Goal: Information Seeking & Learning: Learn about a topic

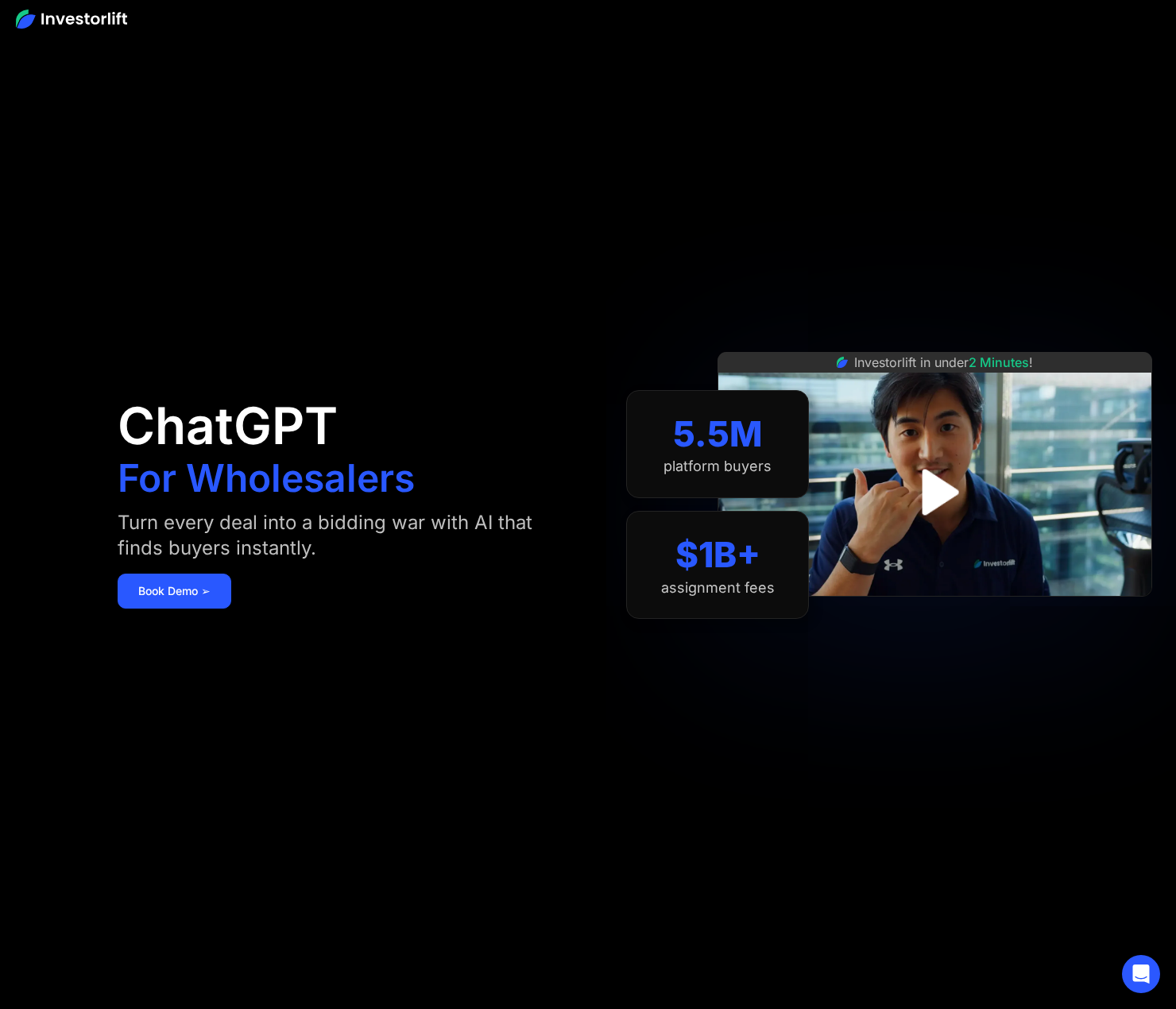
click at [60, 19] on img at bounding box center [71, 19] width 111 height 19
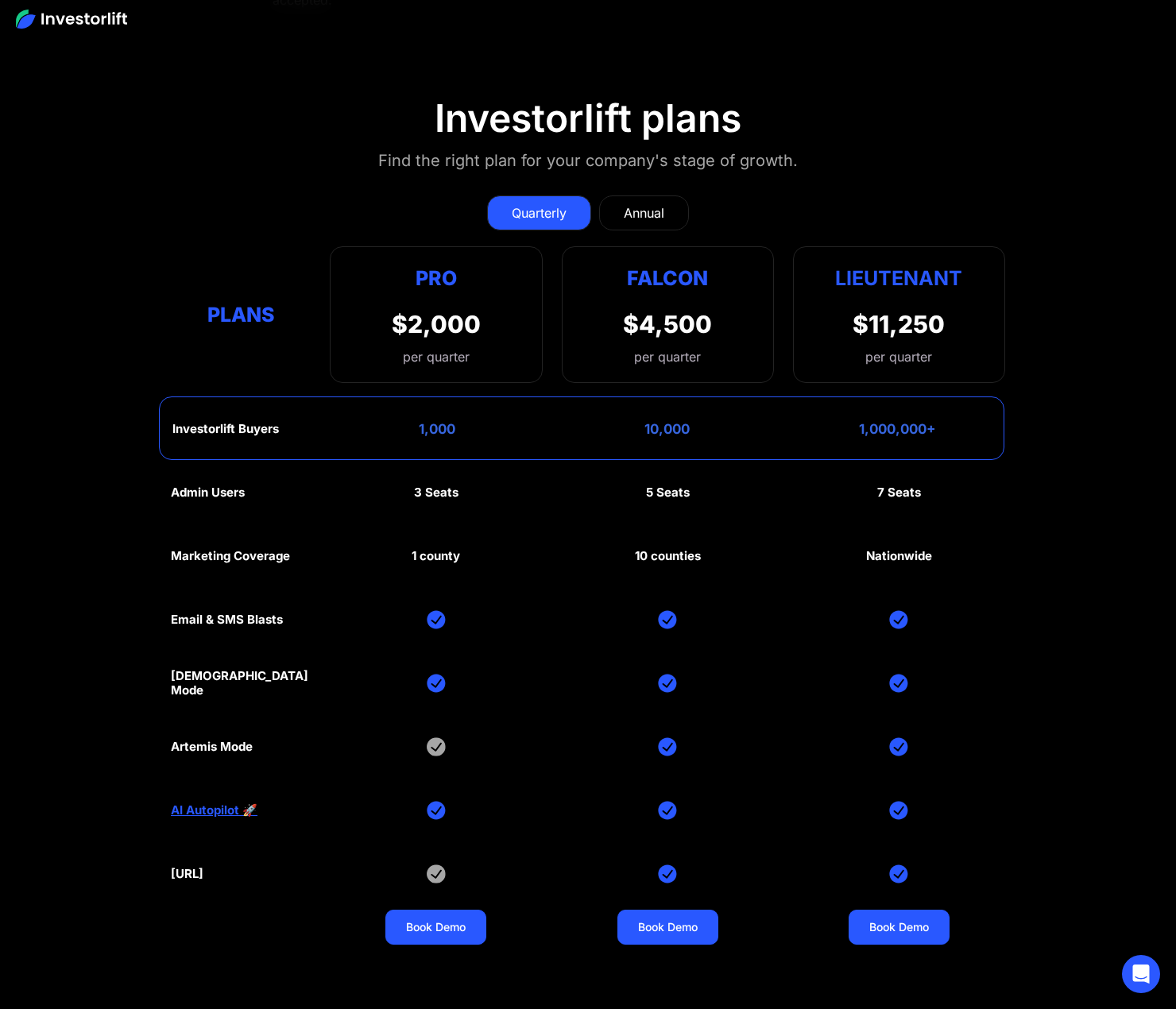
scroll to position [7306, 0]
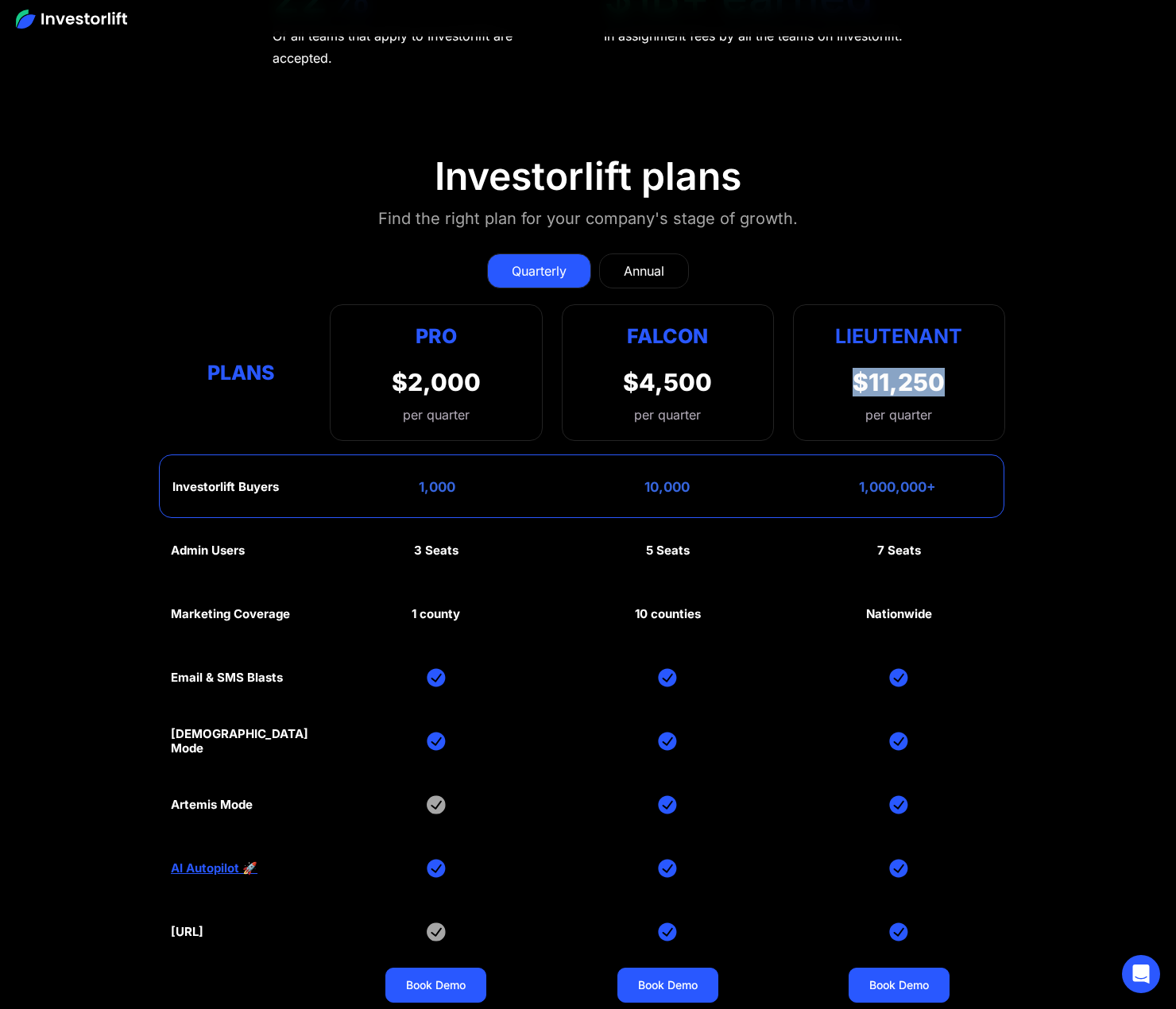
drag, startPoint x: 834, startPoint y: 381, endPoint x: 958, endPoint y: 385, distance: 124.1
click at [958, 385] on div "Lieutenant $11,250 per quarter" at bounding box center [899, 372] width 212 height 136
drag, startPoint x: 1088, startPoint y: 391, endPoint x: 1025, endPoint y: 382, distance: 63.6
click at [1086, 392] on section "Investorlift plans Find the right plan for your company's stage of growth. Quar…" at bounding box center [588, 578] width 1176 height 928
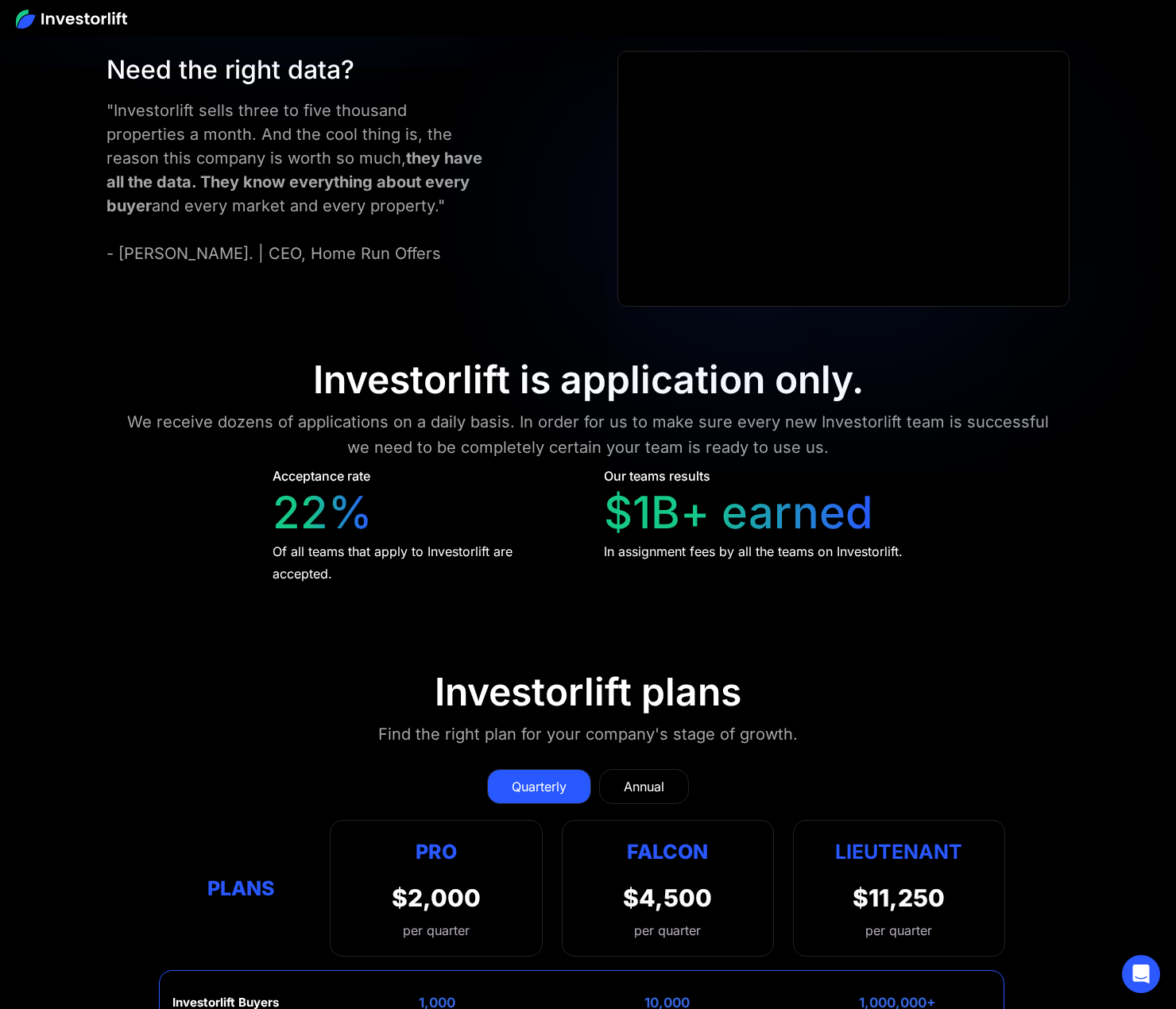
scroll to position [7192, 0]
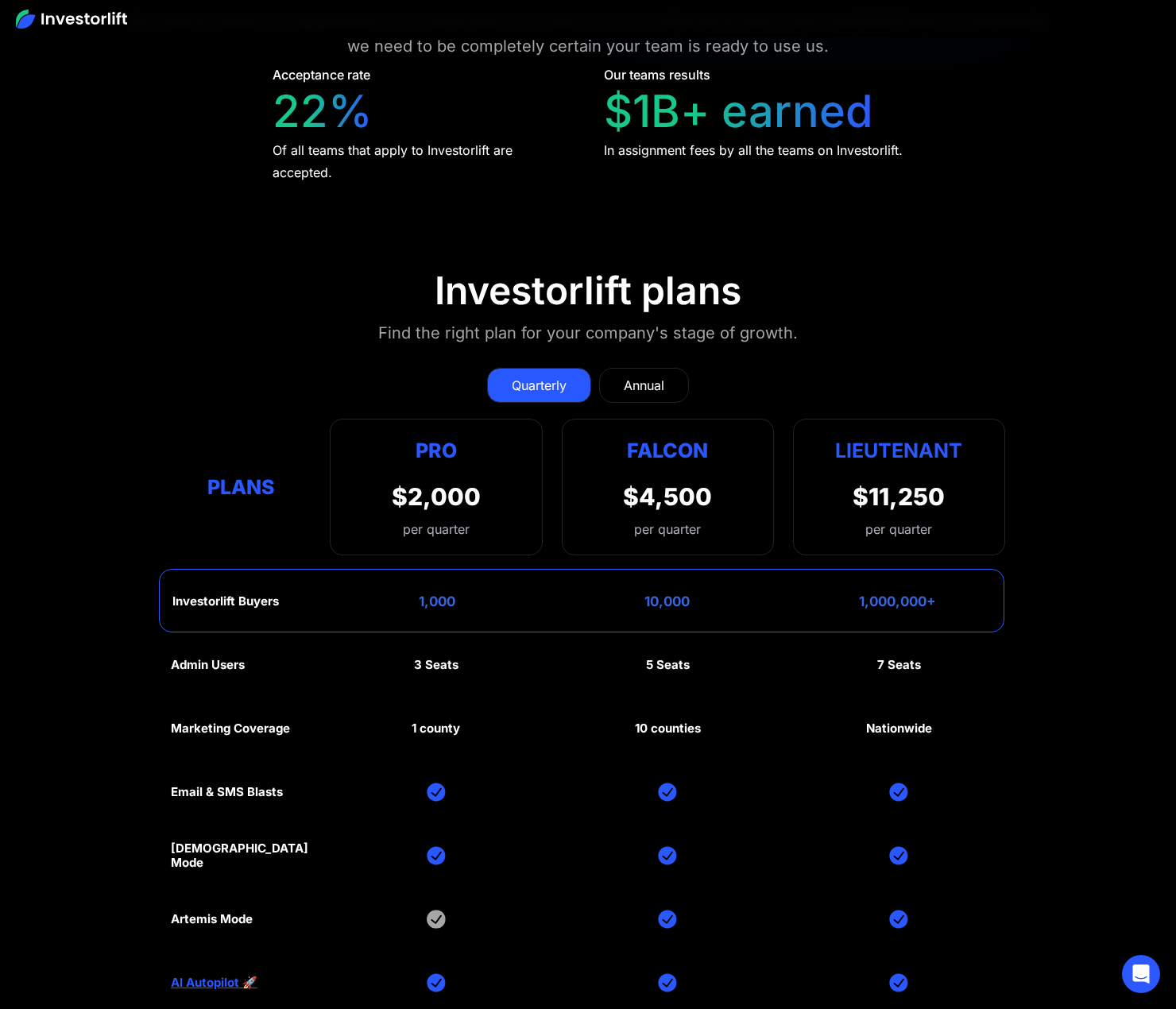
click at [657, 390] on div "Annual" at bounding box center [643, 384] width 40 height 19
click at [559, 375] on div "Quarterly" at bounding box center [539, 384] width 54 height 19
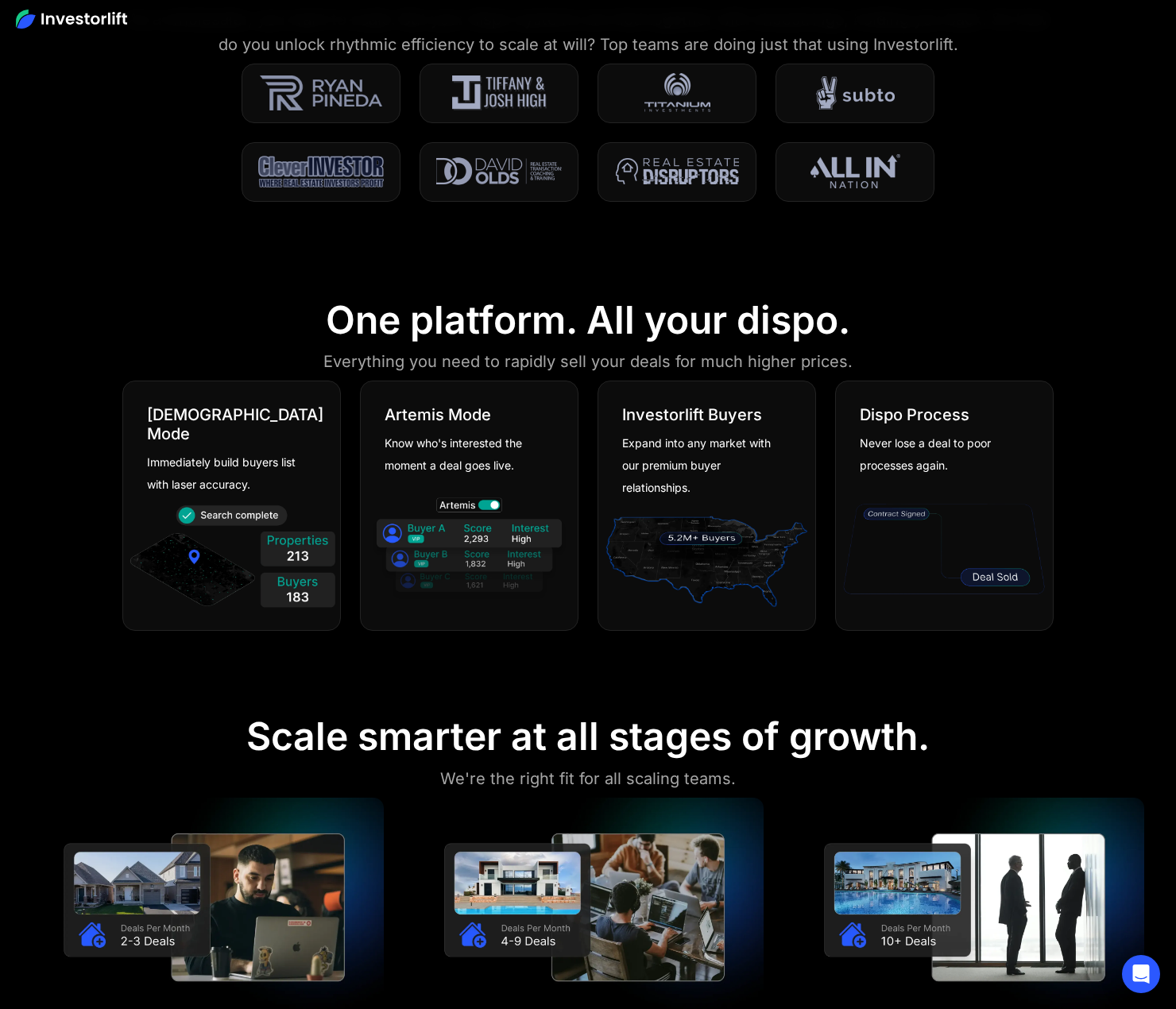
scroll to position [1112, 0]
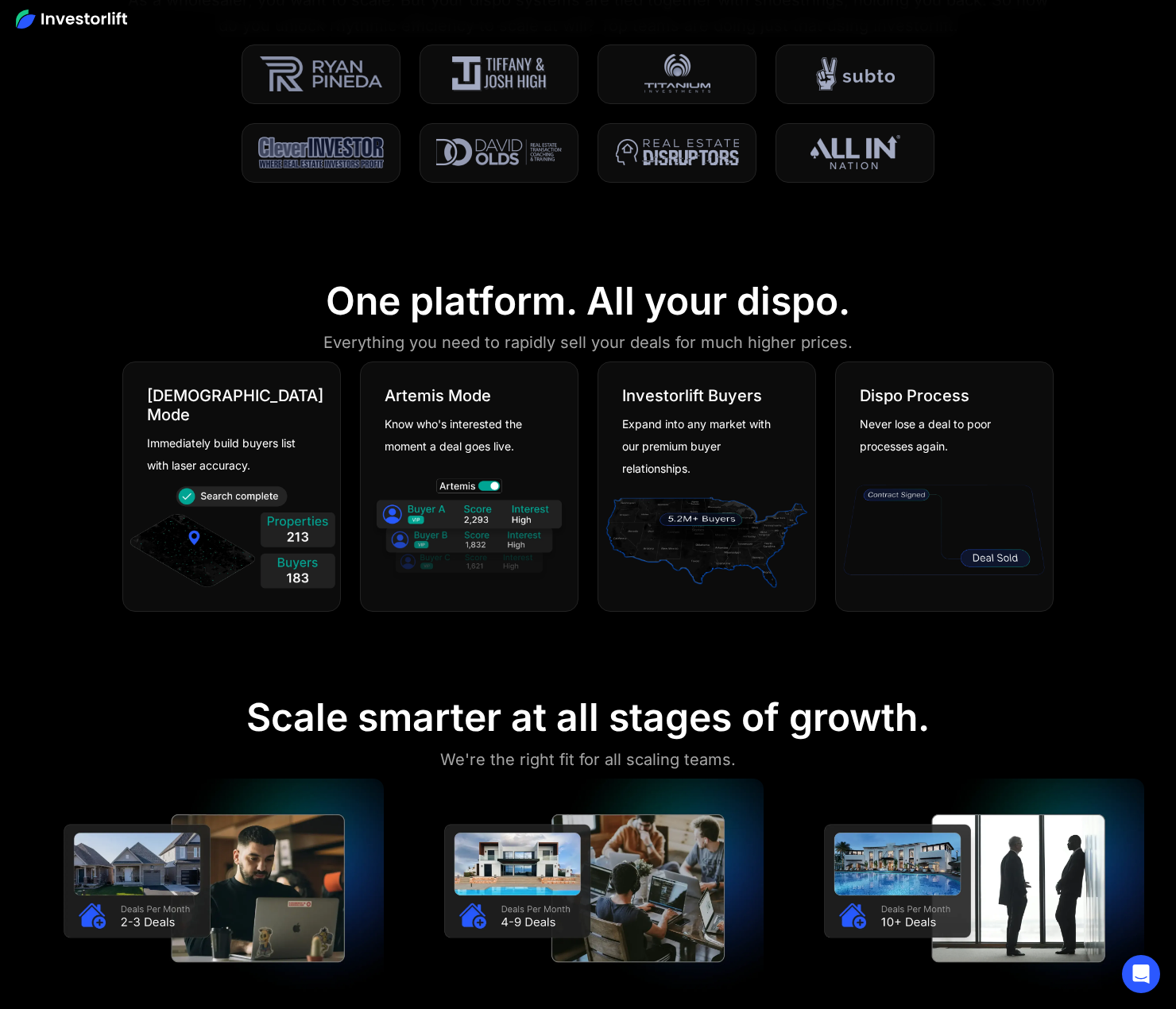
click at [708, 506] on img at bounding box center [706, 540] width 209 height 113
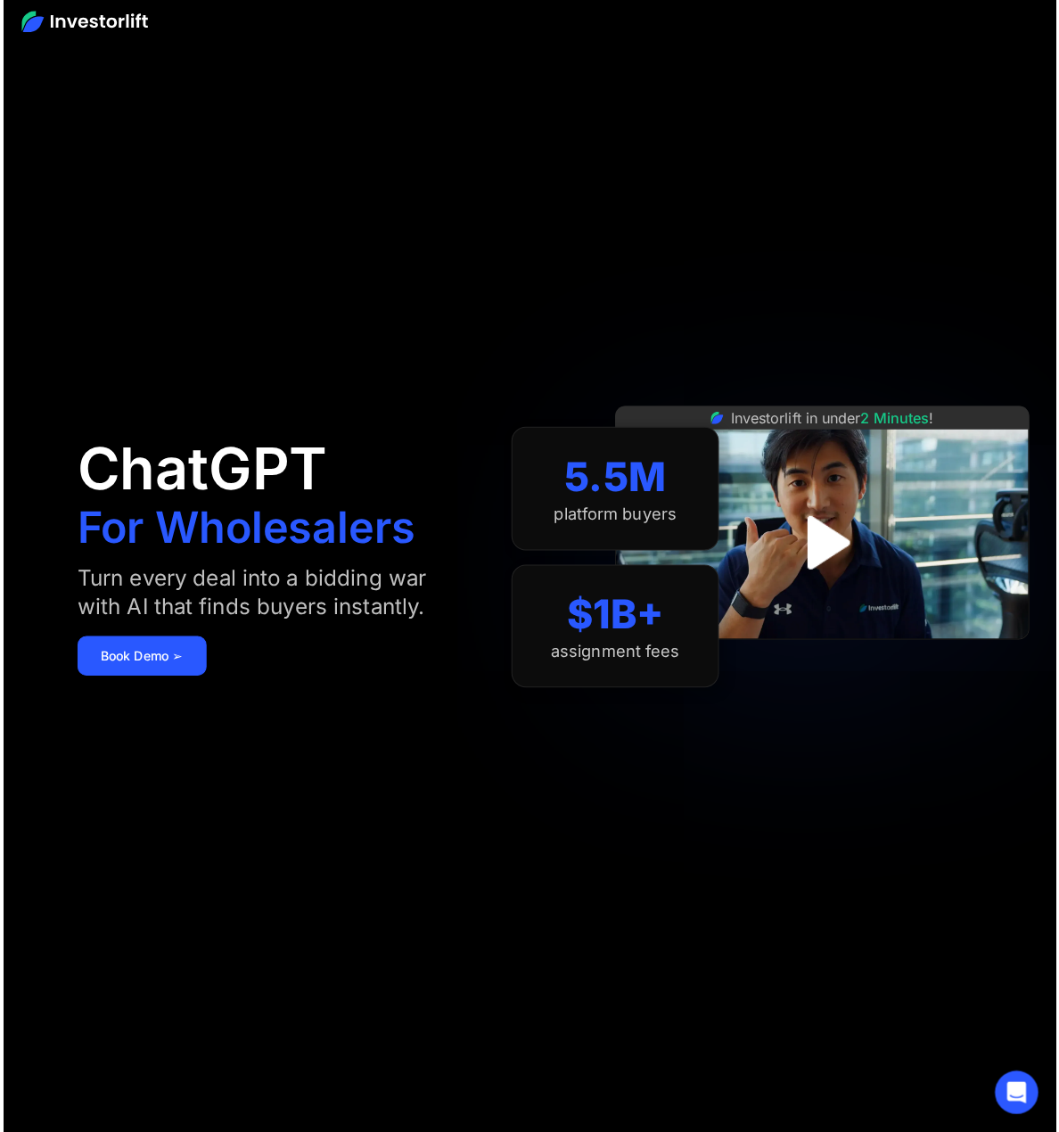
scroll to position [0, 0]
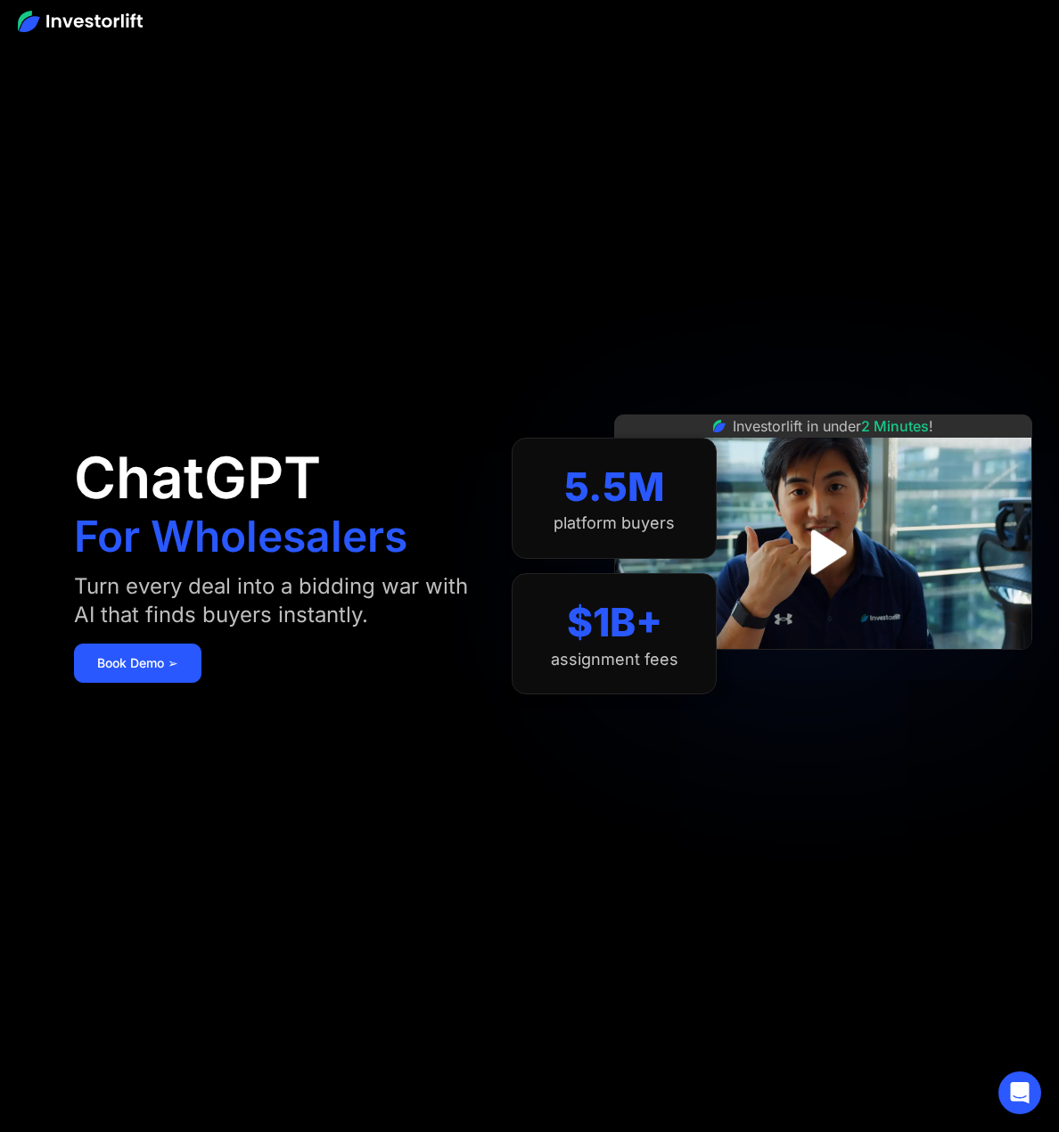
drag, startPoint x: 745, startPoint y: 195, endPoint x: 745, endPoint y: 153, distance: 41.9
click at [745, 193] on div "Investorlift in under 2 Minutes !" at bounding box center [823, 566] width 418 height 1132
